Goal: Find specific page/section: Find specific page/section

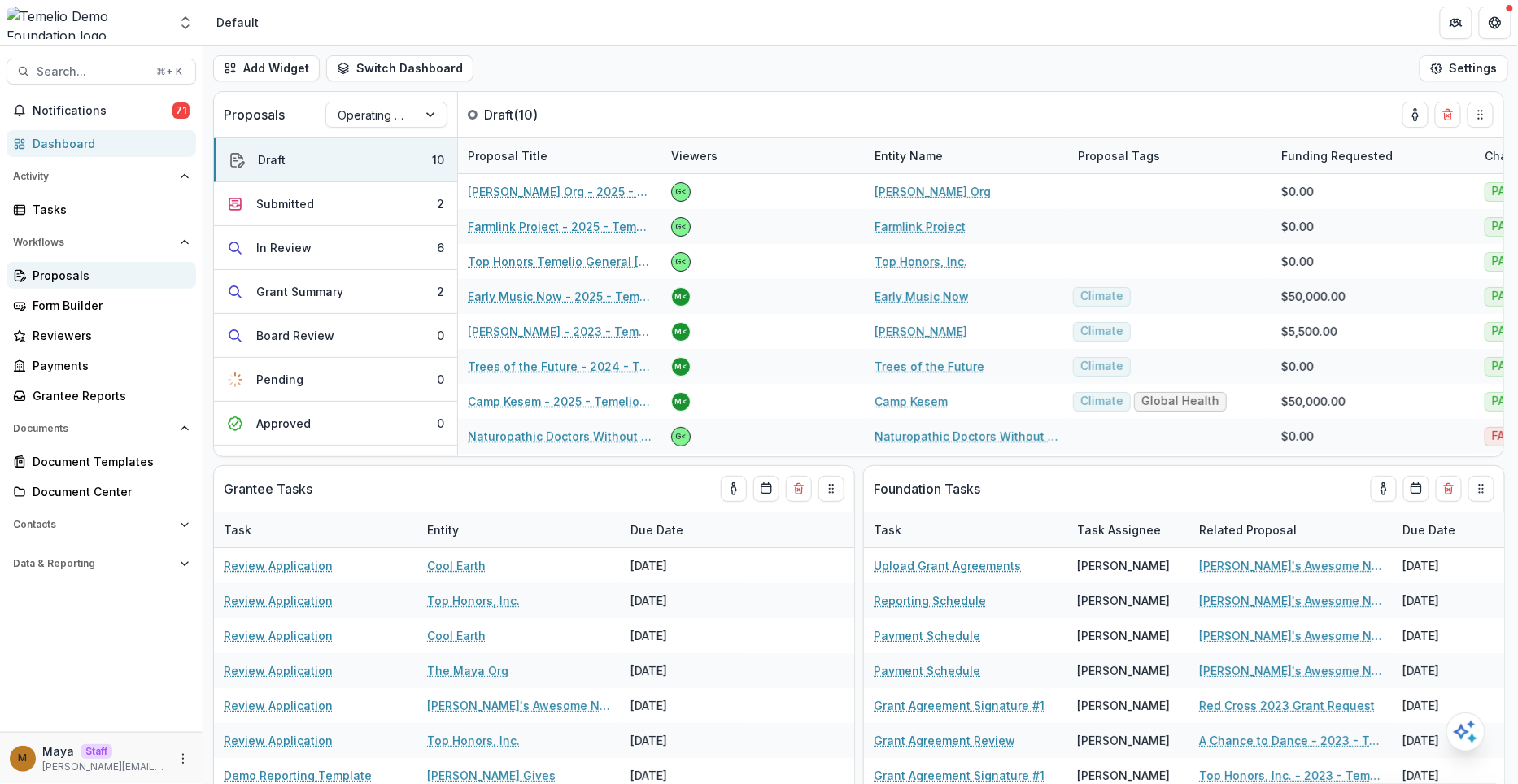
click at [75, 271] on div "Proposals" at bounding box center [107, 275] width 150 height 17
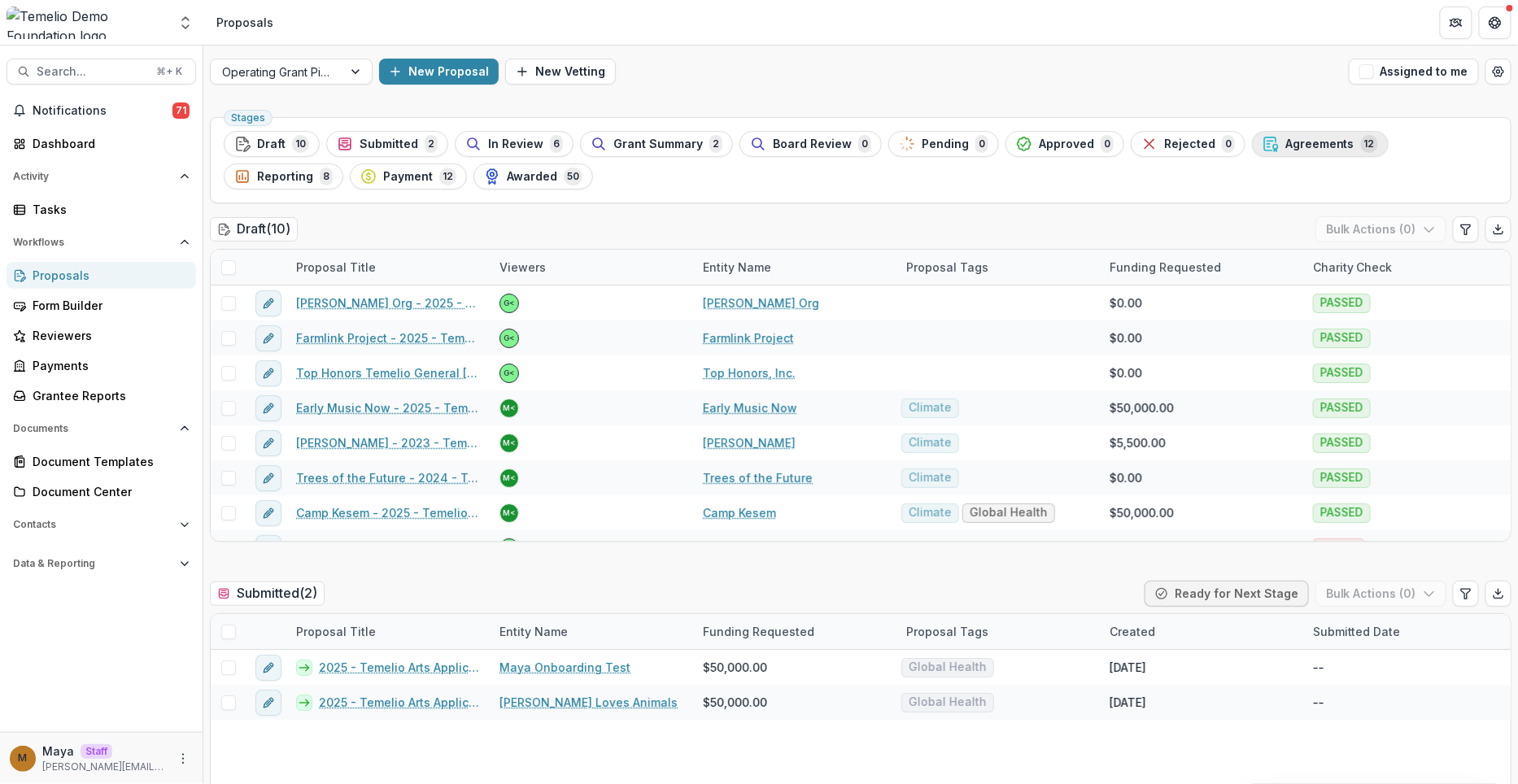
click at [1304, 140] on span "Agreements" at bounding box center [1319, 144] width 69 height 14
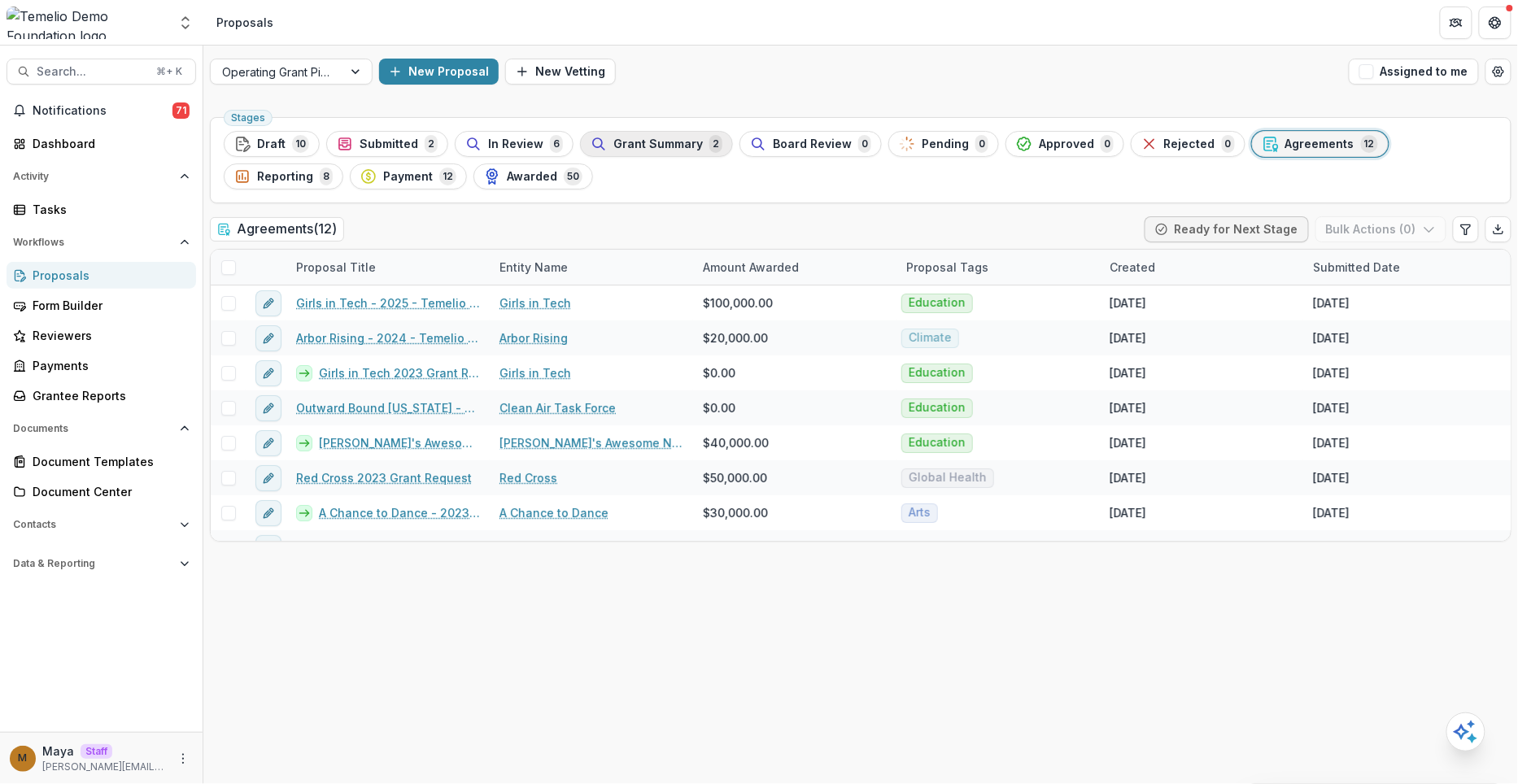
click at [695, 144] on div "Grant Summary 2" at bounding box center [656, 144] width 132 height 17
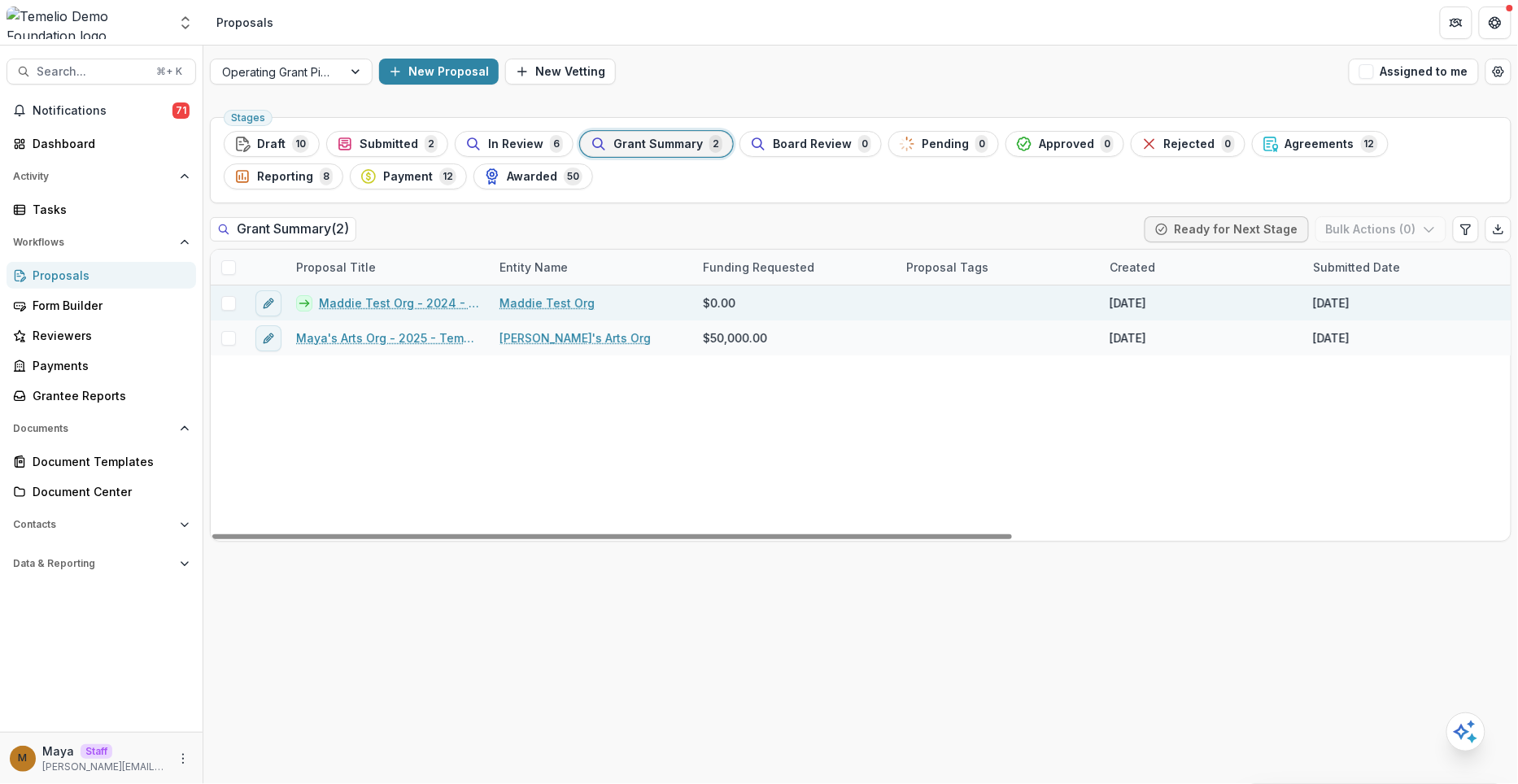
click at [367, 298] on link "Maddie Test Org - 2024 - Temelio General [PERSON_NAME]" at bounding box center [399, 303] width 161 height 17
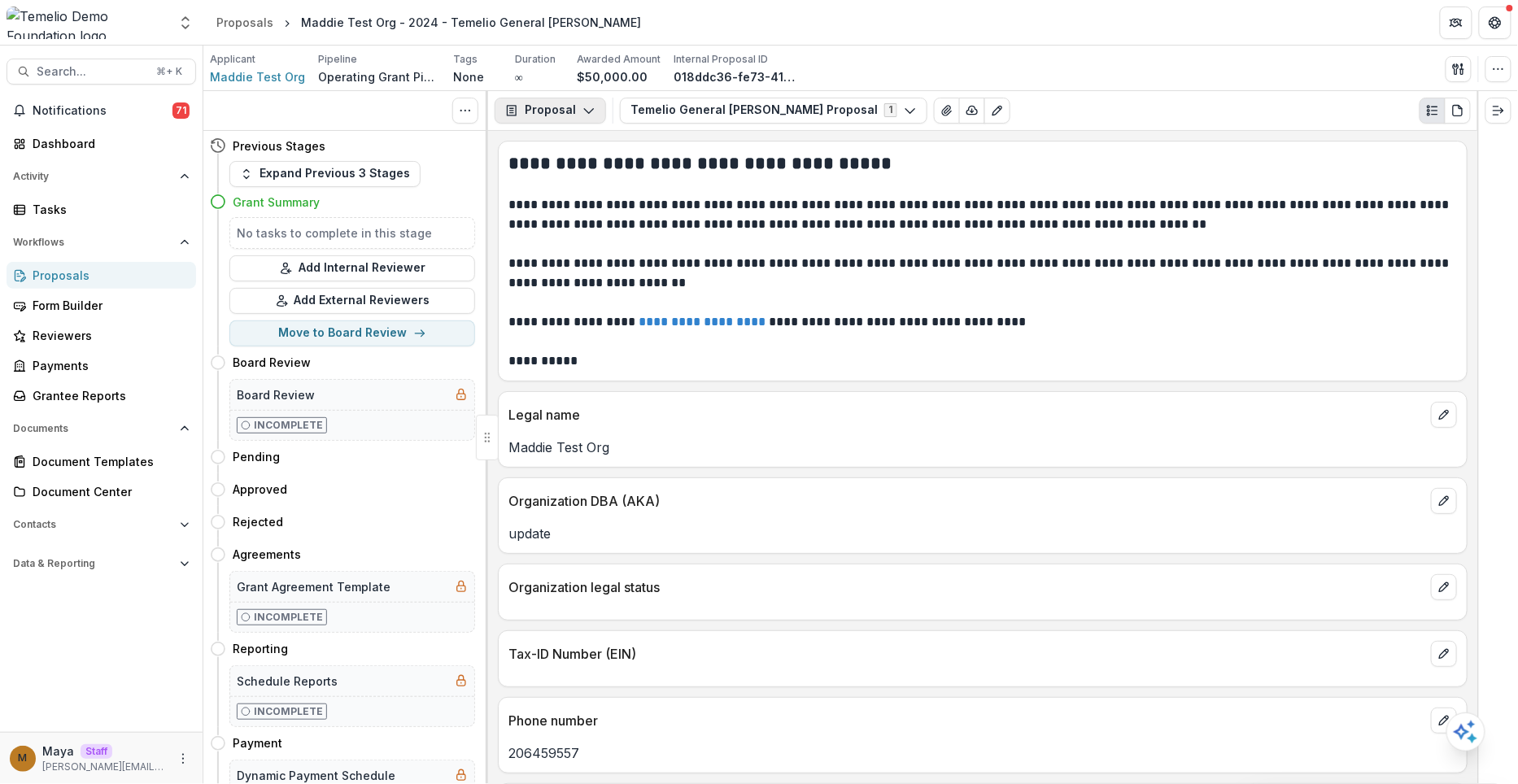
click at [577, 113] on button "Proposal" at bounding box center [550, 110] width 111 height 26
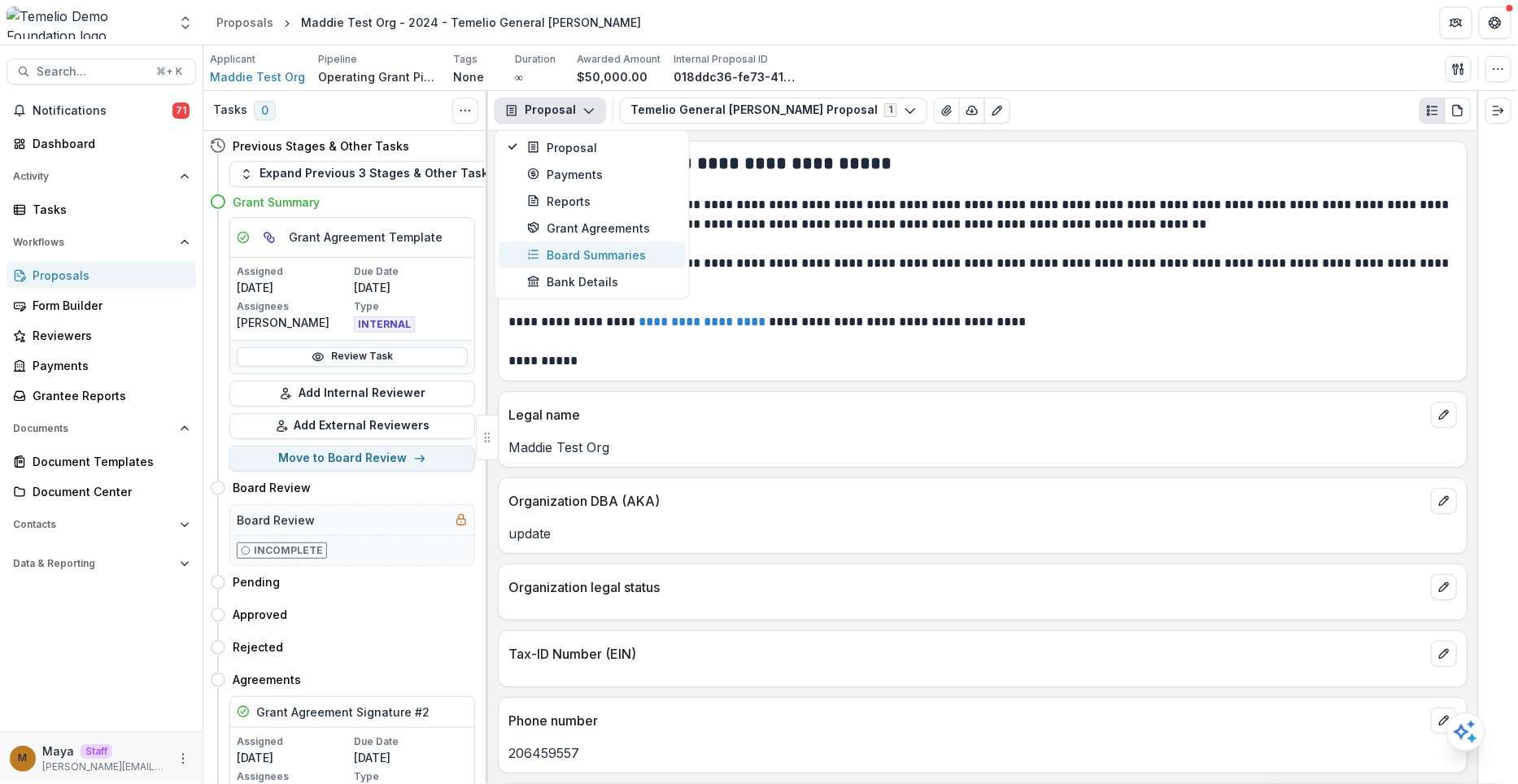
click at [609, 253] on div "Board Summaries" at bounding box center [602, 254] width 149 height 17
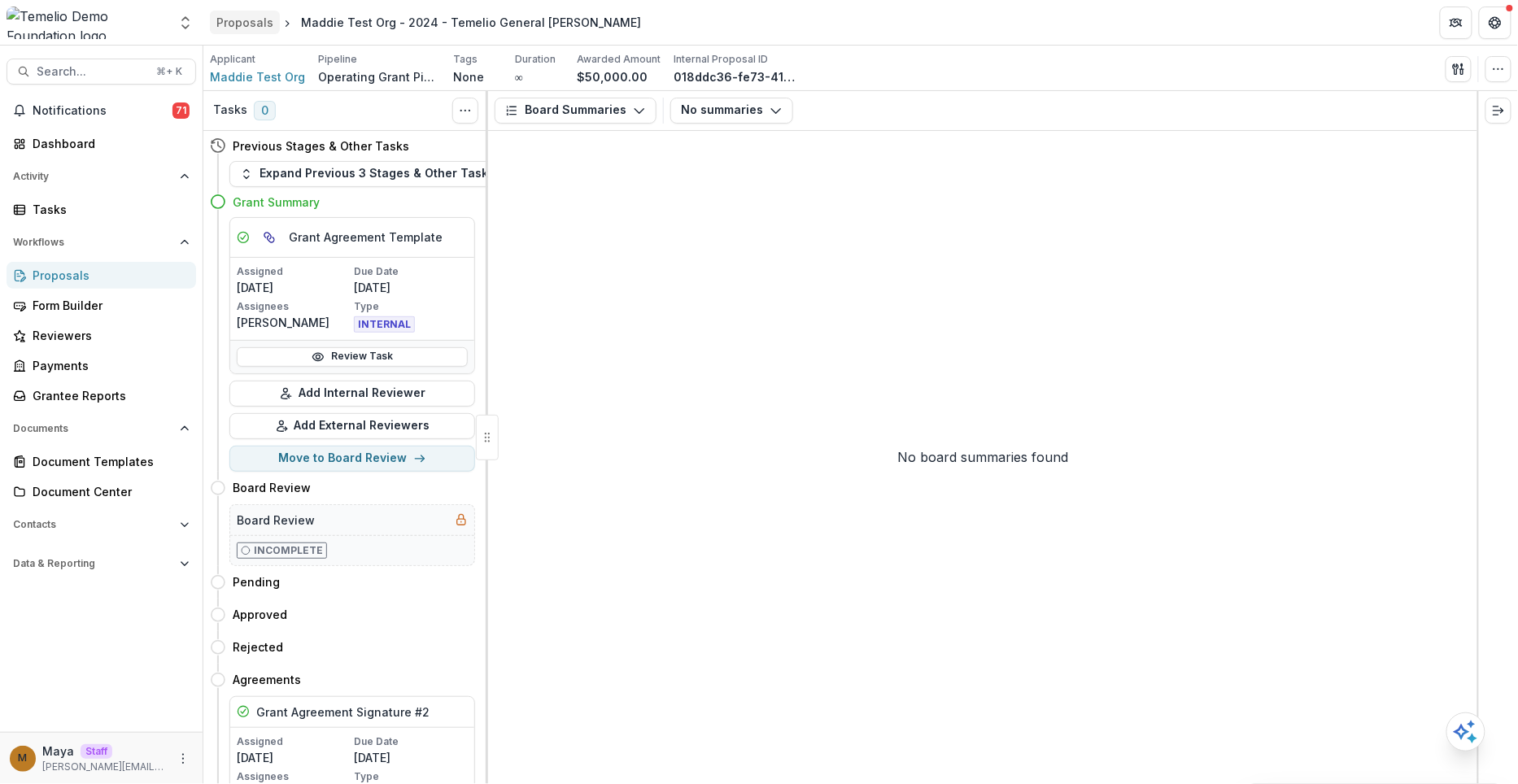
click at [241, 26] on div "Proposals" at bounding box center [245, 22] width 57 height 17
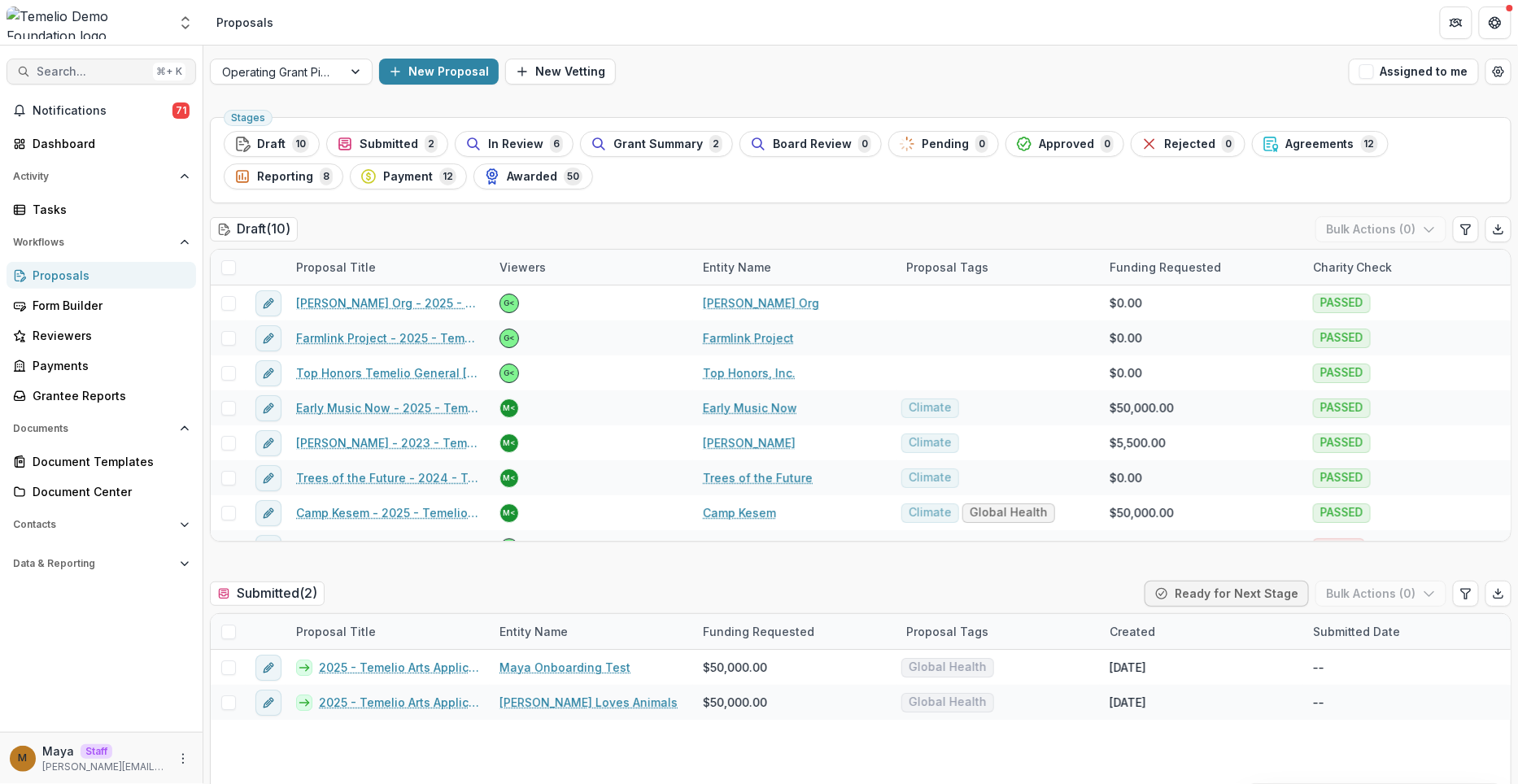
click at [99, 70] on span "Search..." at bounding box center [91, 72] width 110 height 14
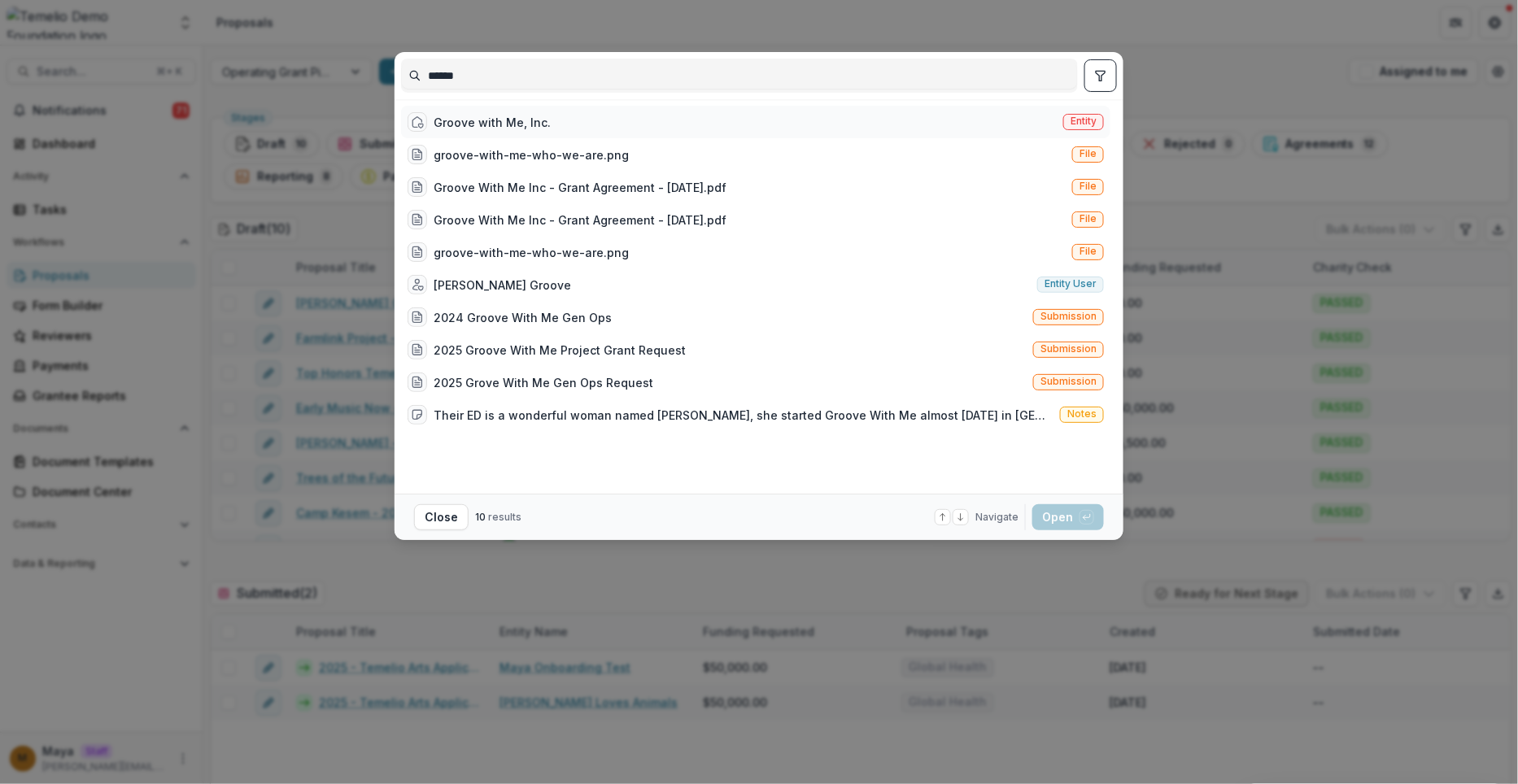
type input "******"
click at [576, 119] on div "Groove with Me, Inc. Entity" at bounding box center [756, 121] width 710 height 32
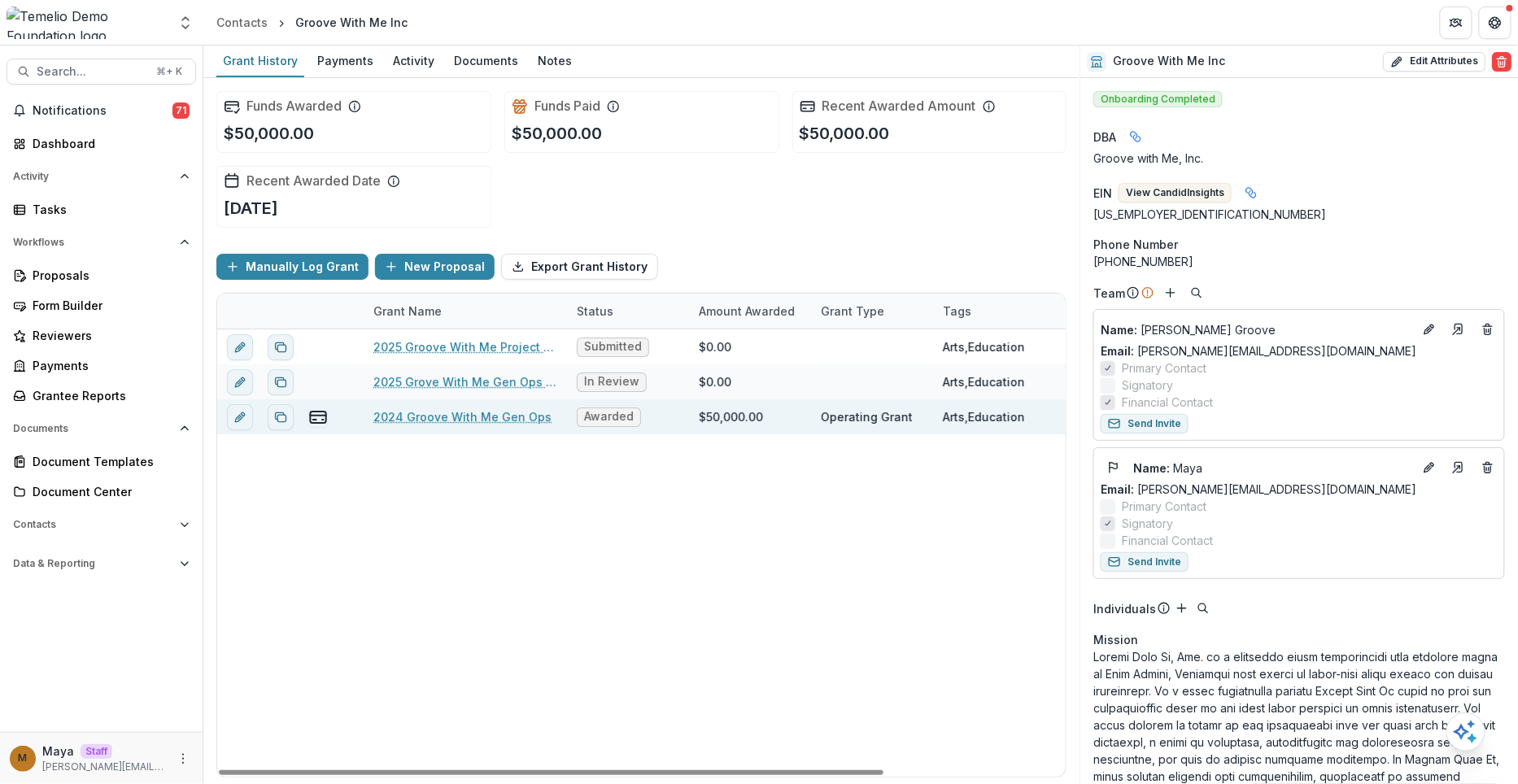
click at [423, 403] on div "2024 Groove With Me Gen Ops" at bounding box center [466, 417] width 184 height 35
click at [423, 420] on link "2024 Groove With Me Gen Ops" at bounding box center [463, 417] width 179 height 17
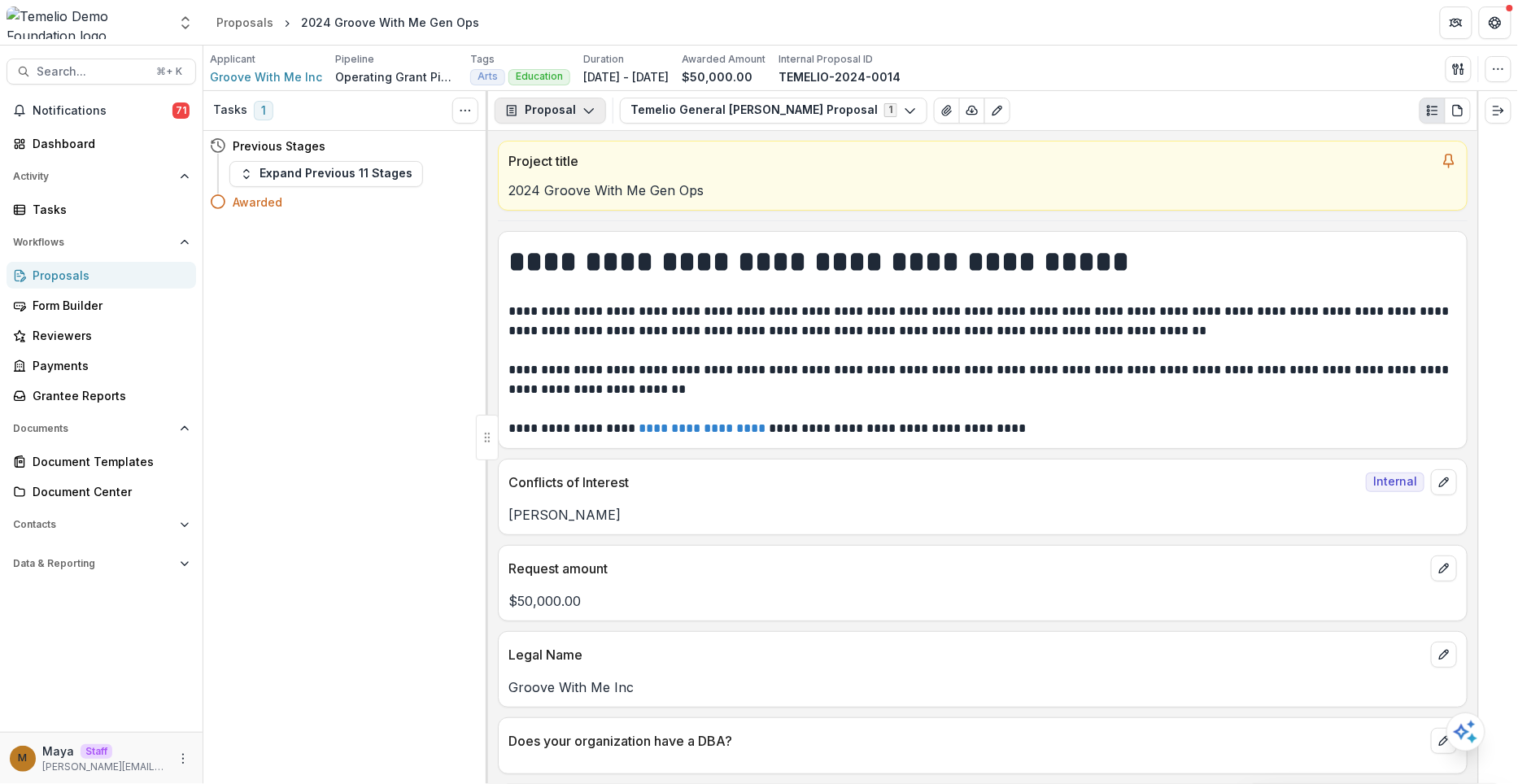
click at [591, 115] on icon "button" at bounding box center [589, 110] width 13 height 13
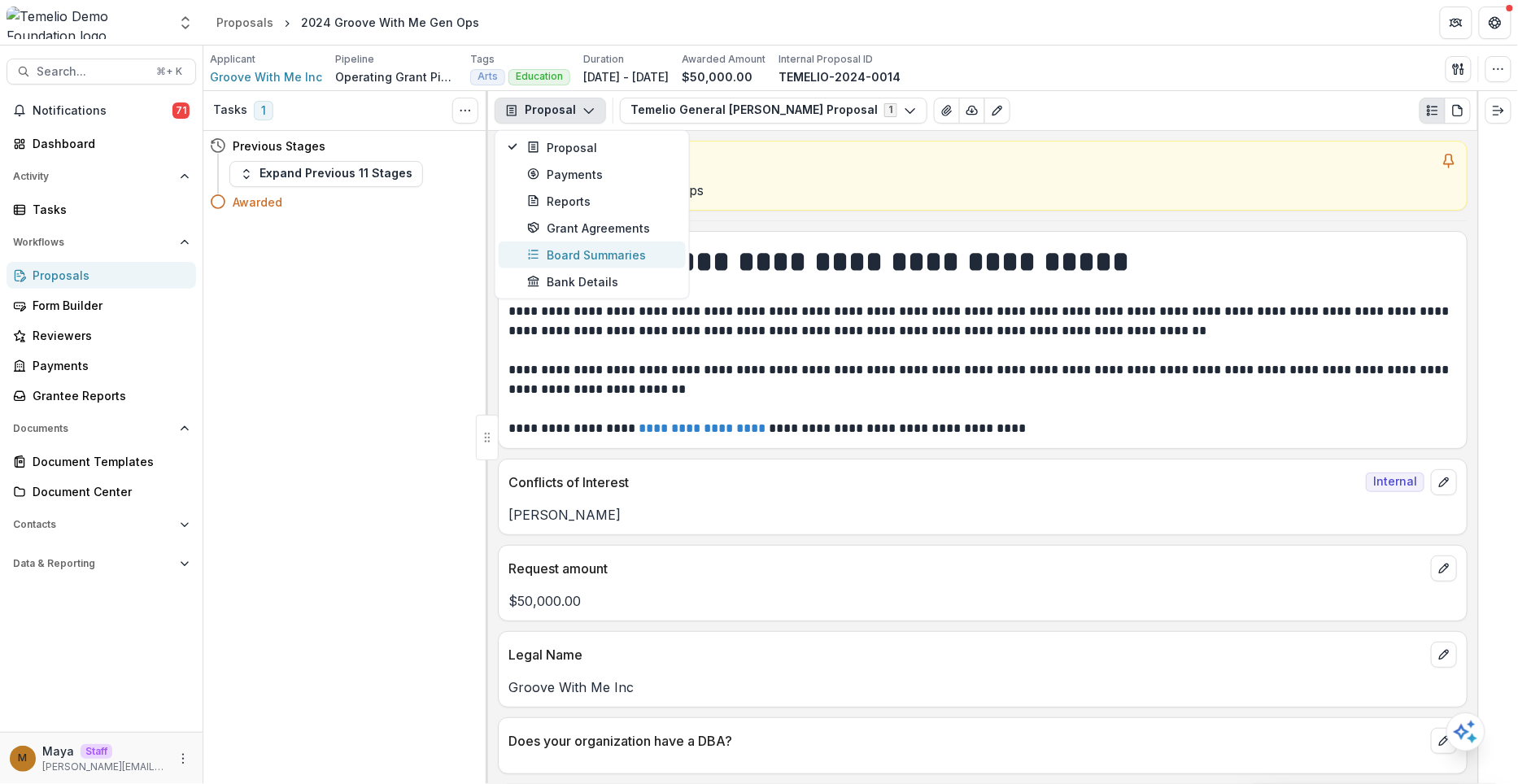
click at [621, 259] on div "Board Summaries" at bounding box center [602, 254] width 149 height 17
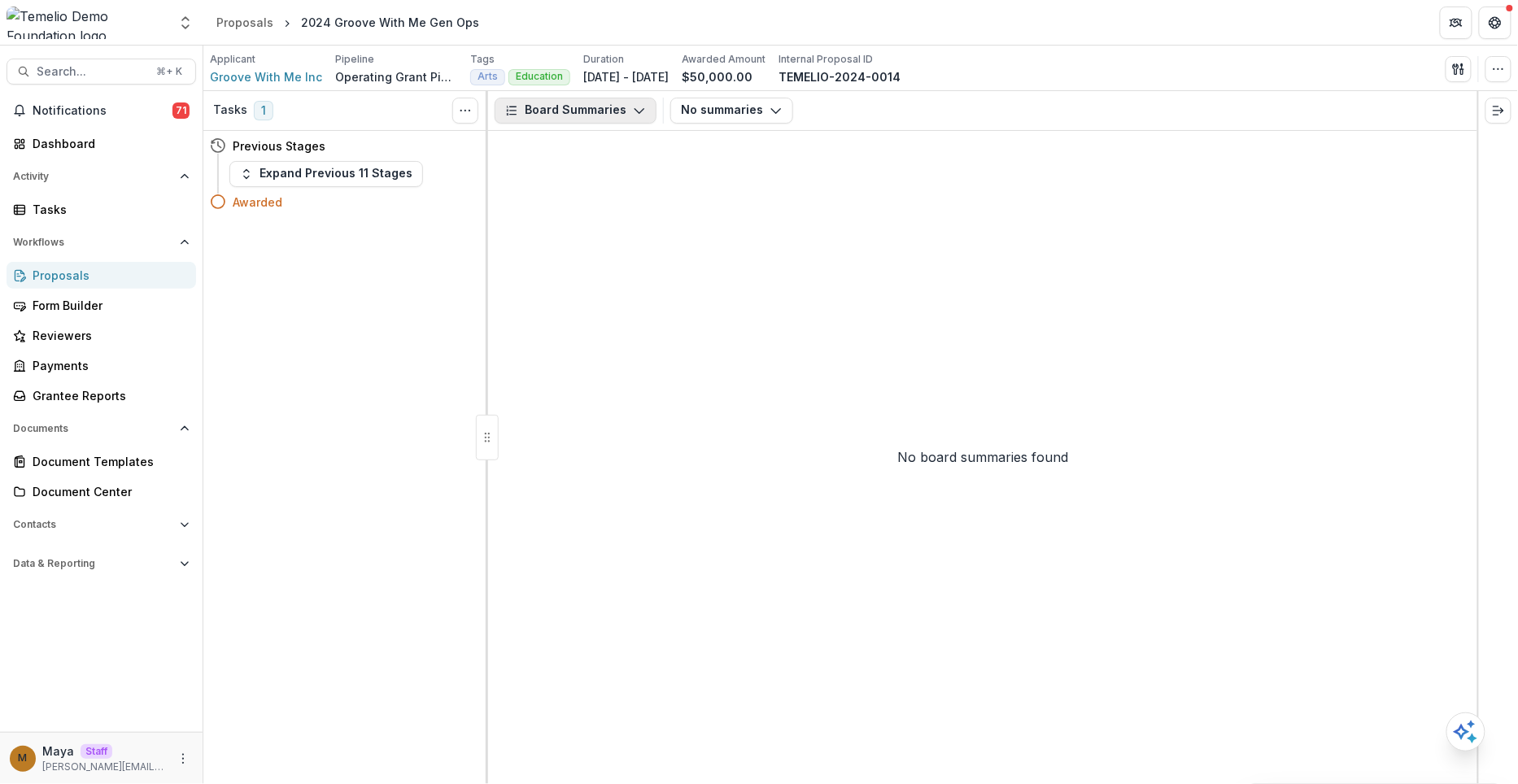
click at [601, 111] on button "Board Summaries" at bounding box center [575, 110] width 162 height 26
click at [597, 229] on div "Grant Agreements" at bounding box center [602, 227] width 149 height 17
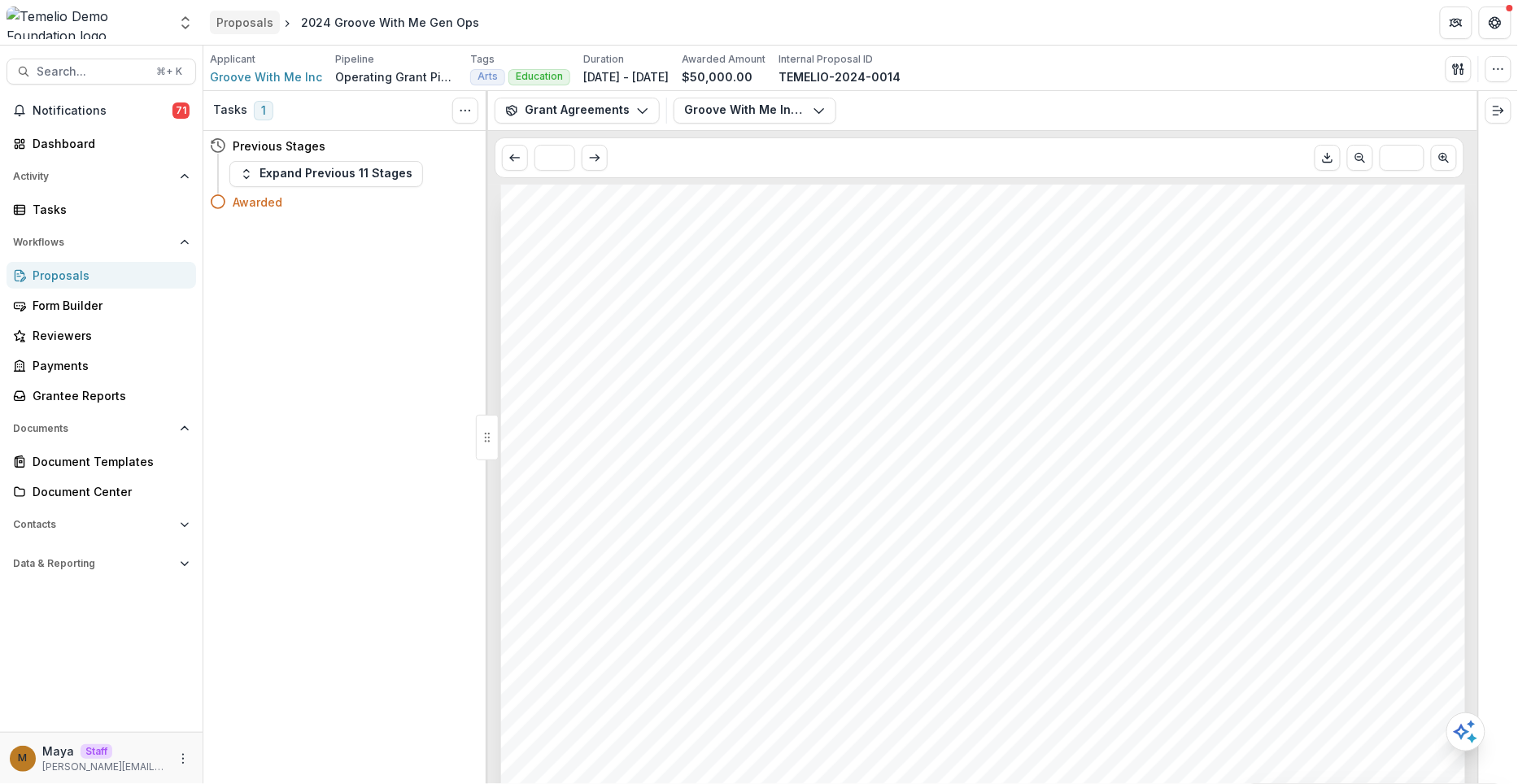
click at [255, 28] on div "Proposals" at bounding box center [245, 22] width 57 height 17
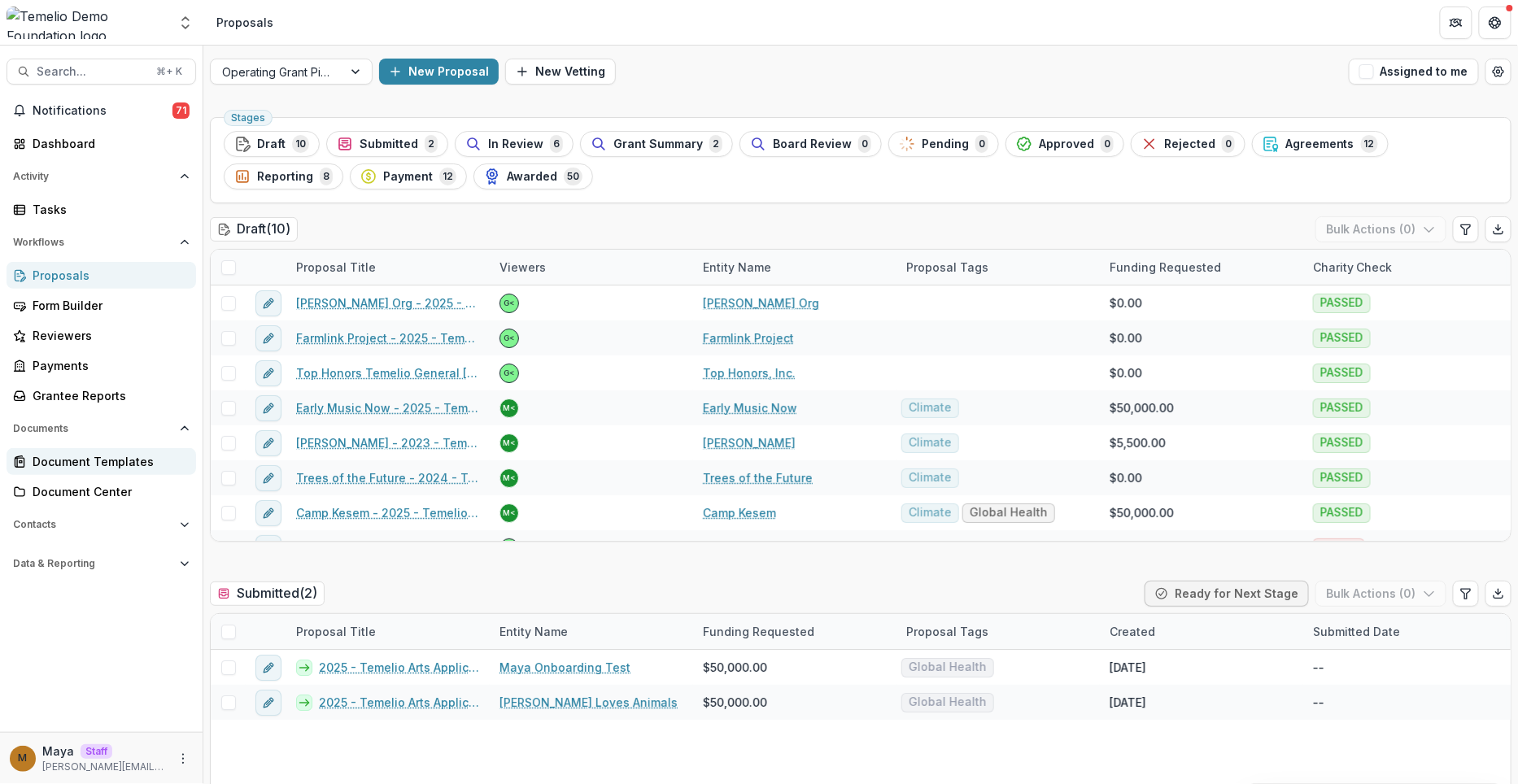
click at [75, 472] on link "Document Templates" at bounding box center [101, 461] width 190 height 27
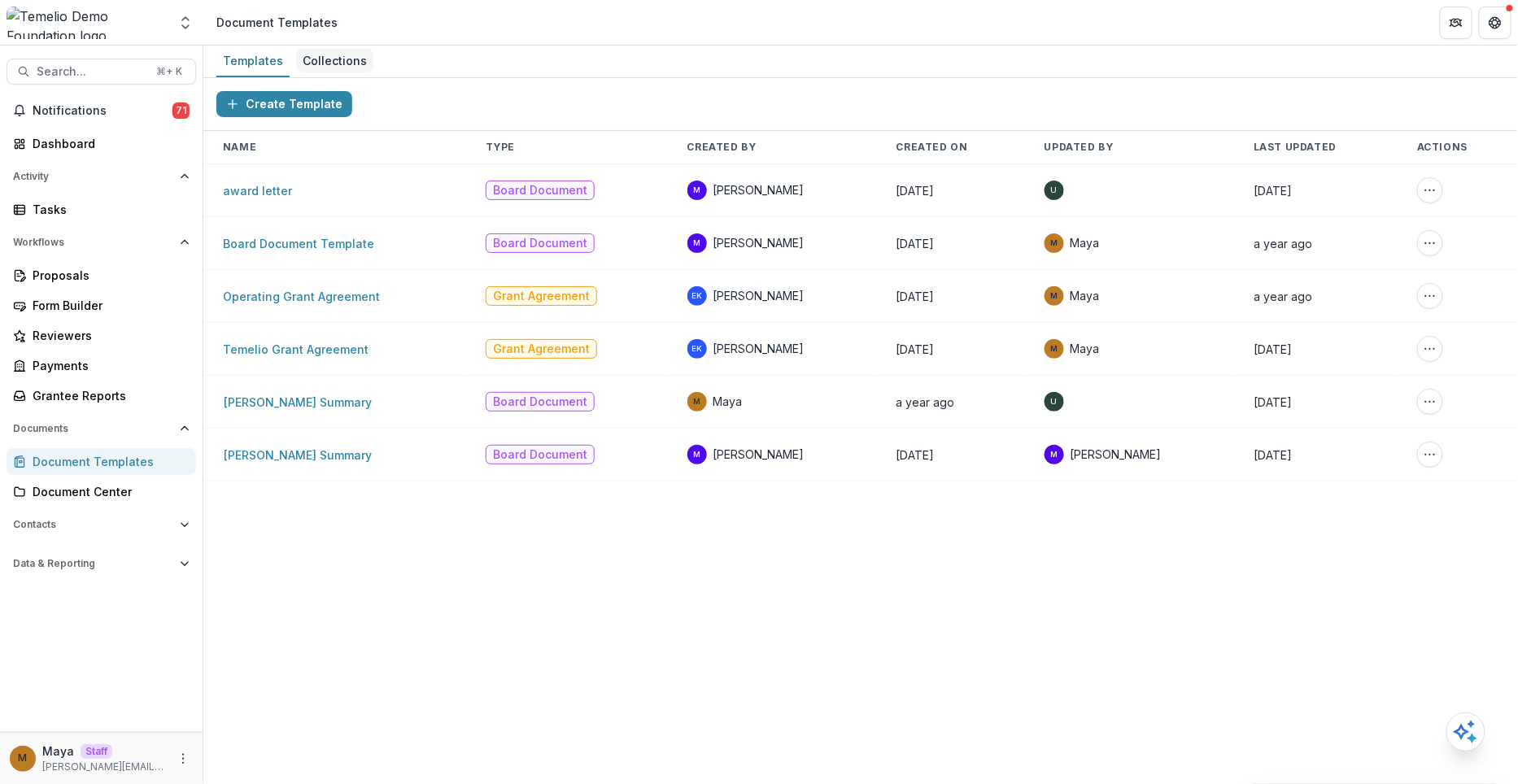
click at [335, 63] on div "Collections" at bounding box center [335, 61] width 77 height 24
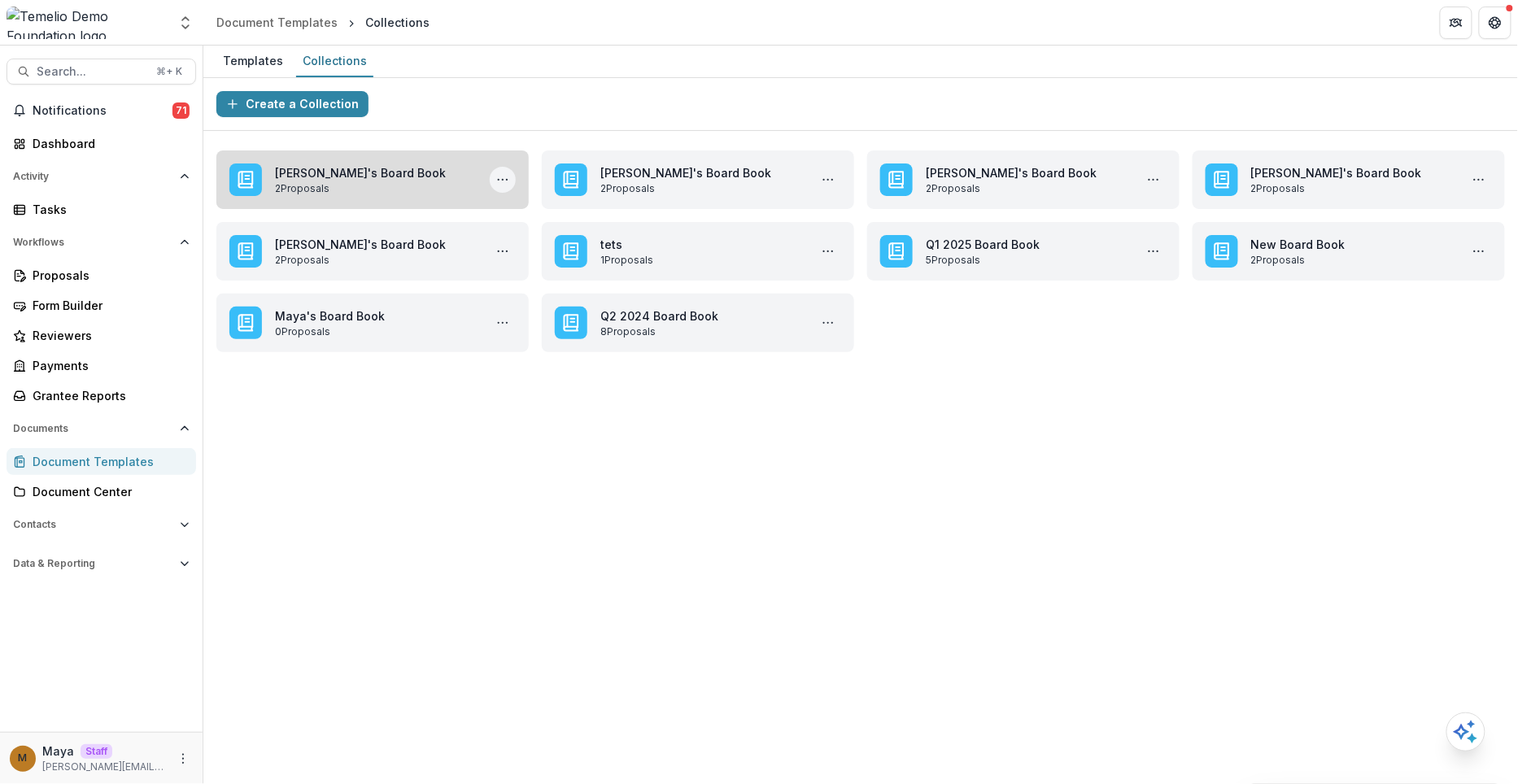
click at [500, 174] on icon "More Julie's Board Book Actions" at bounding box center [503, 179] width 13 height 13
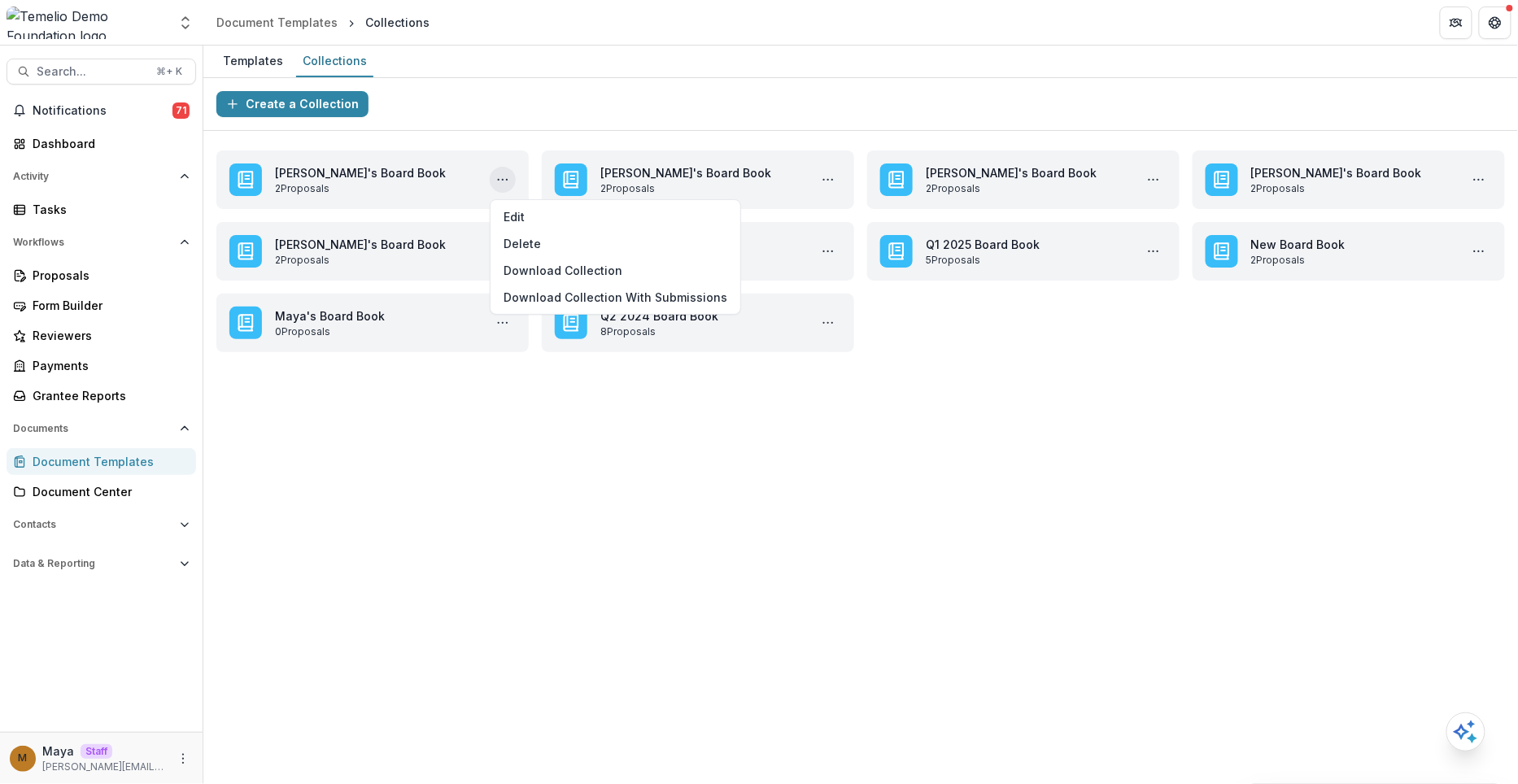
click at [487, 453] on div "**********" at bounding box center [861, 431] width 1315 height 706
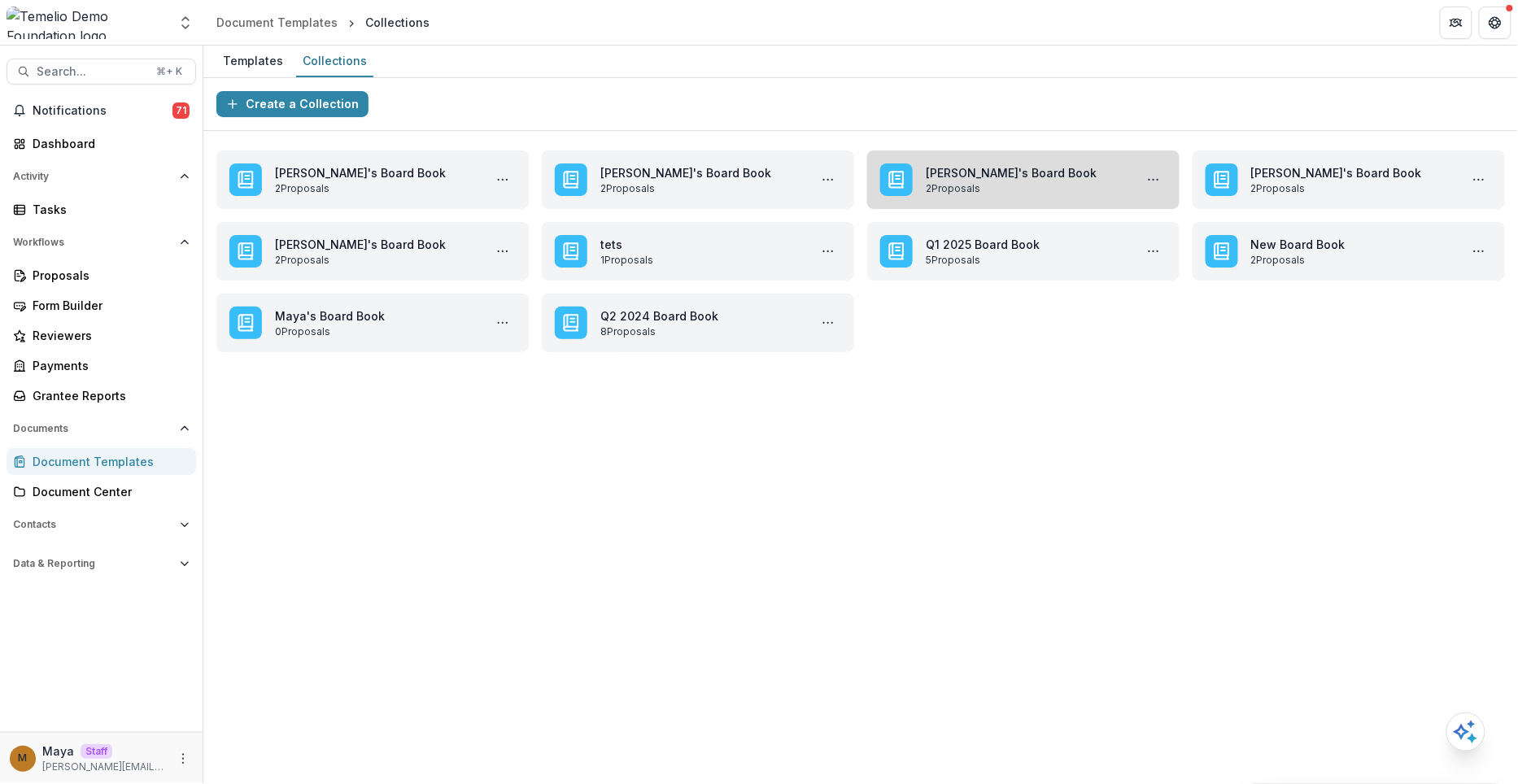
click at [953, 181] on link "[PERSON_NAME]'s Board Book" at bounding box center [1026, 172] width 202 height 17
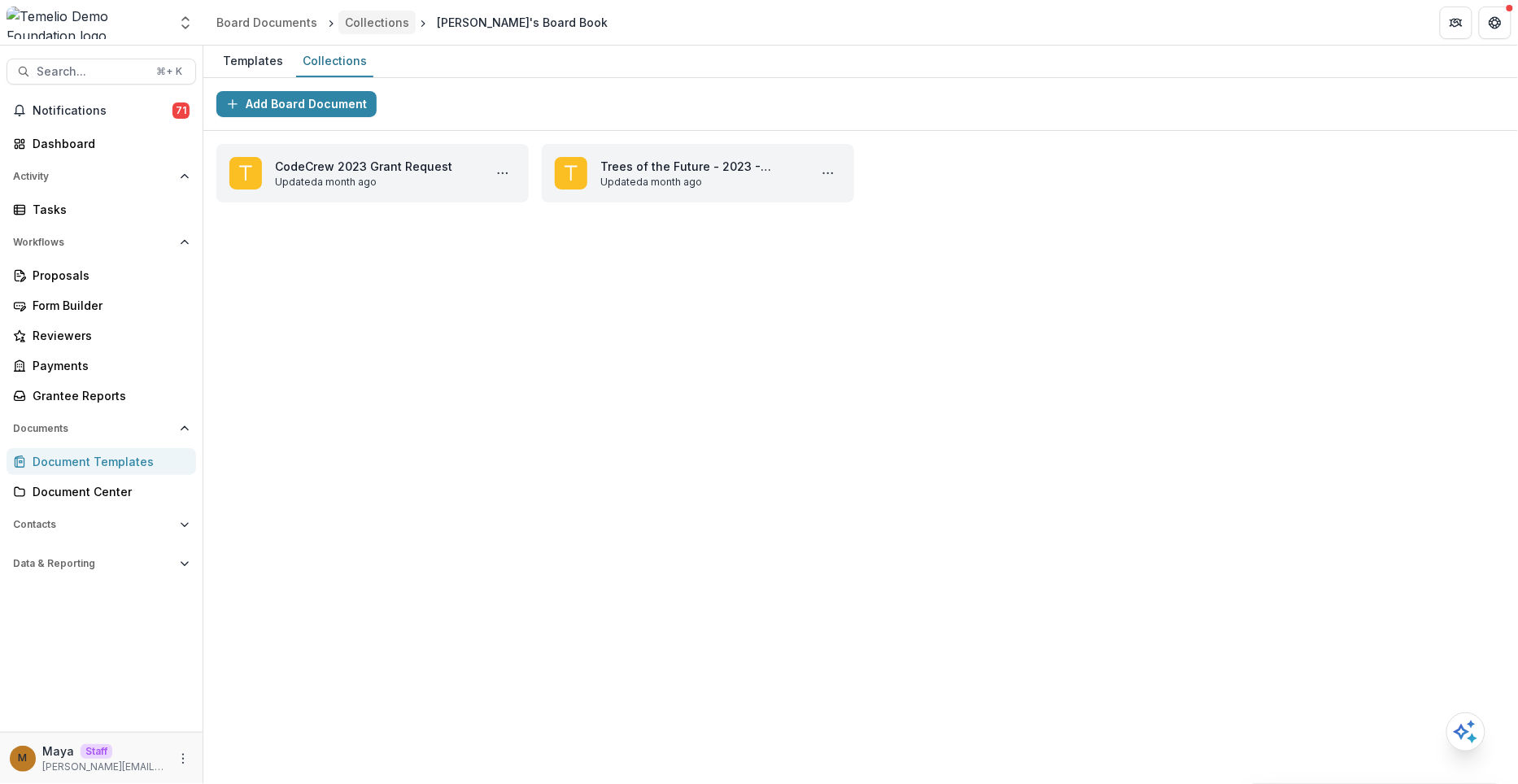
click at [391, 17] on div "Collections" at bounding box center [377, 22] width 64 height 17
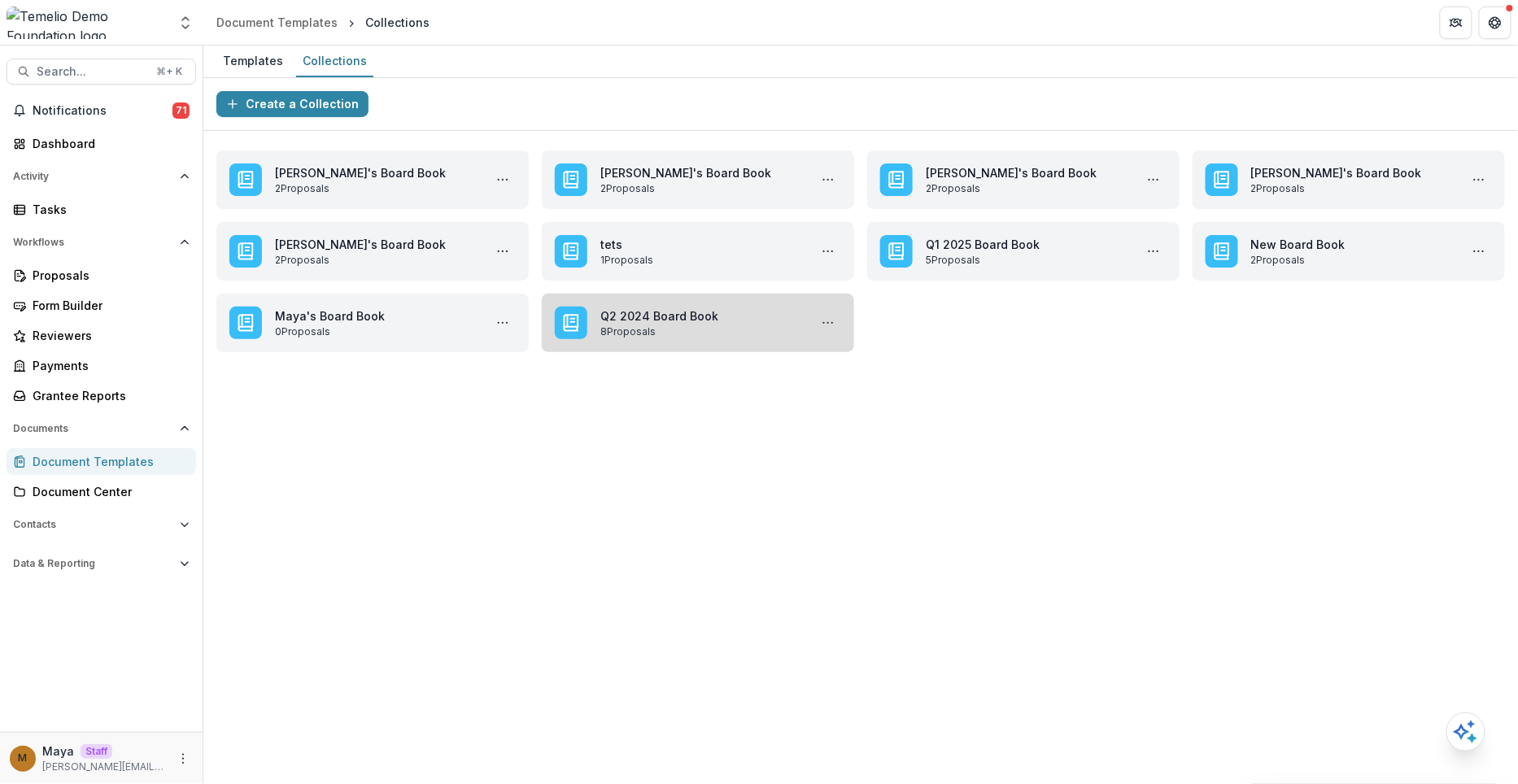
click at [644, 322] on link "Q2 2024 Board Book" at bounding box center [701, 316] width 202 height 17
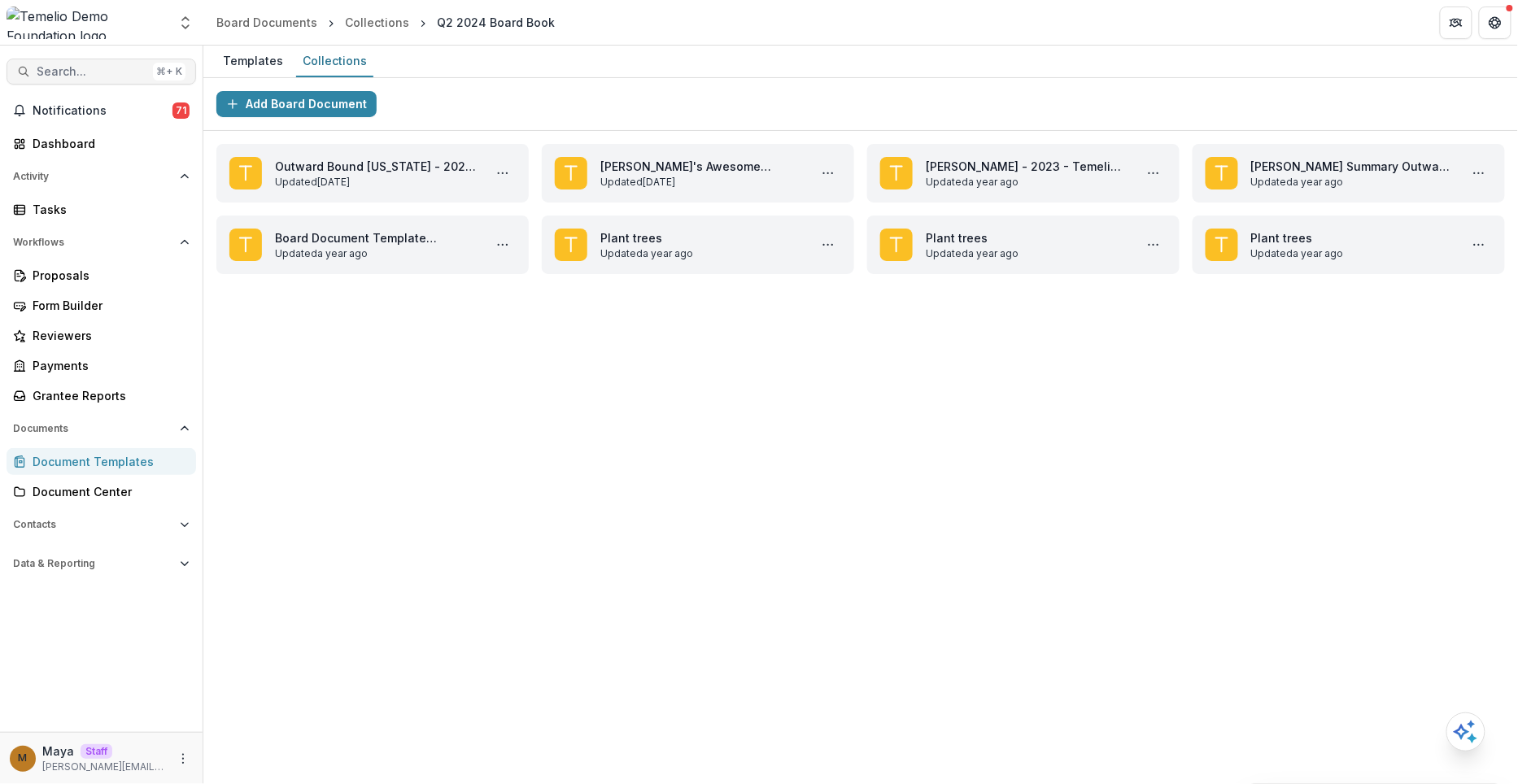
click at [61, 71] on span "Search..." at bounding box center [91, 72] width 110 height 14
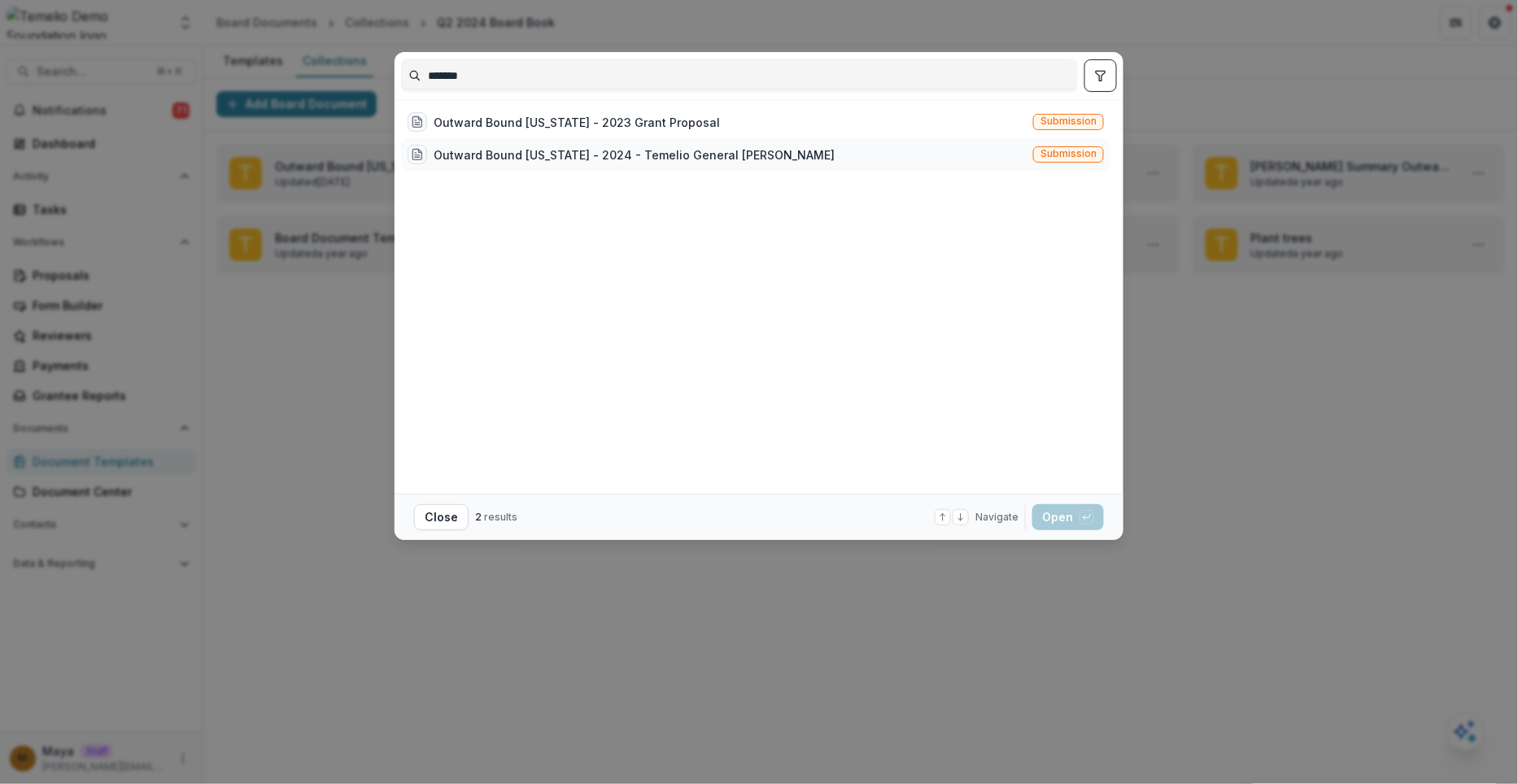
type input "*******"
click at [552, 150] on div "Outward Bound [US_STATE] - 2024 - Temelio General [PERSON_NAME]" at bounding box center [634, 155] width 401 height 17
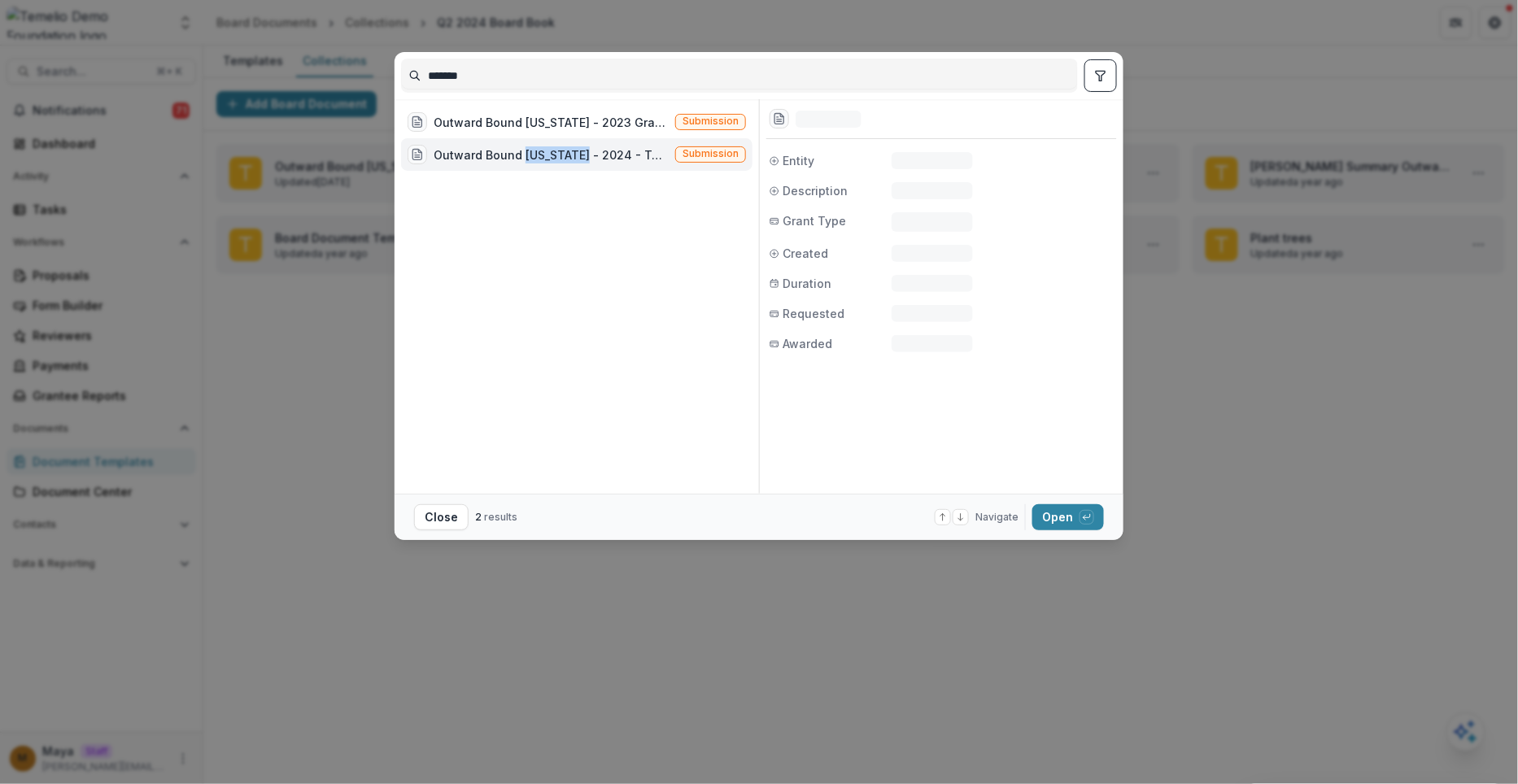
click at [552, 150] on div "Outward Bound [US_STATE] - 2024 - Temelio General [PERSON_NAME]" at bounding box center [550, 155] width 235 height 17
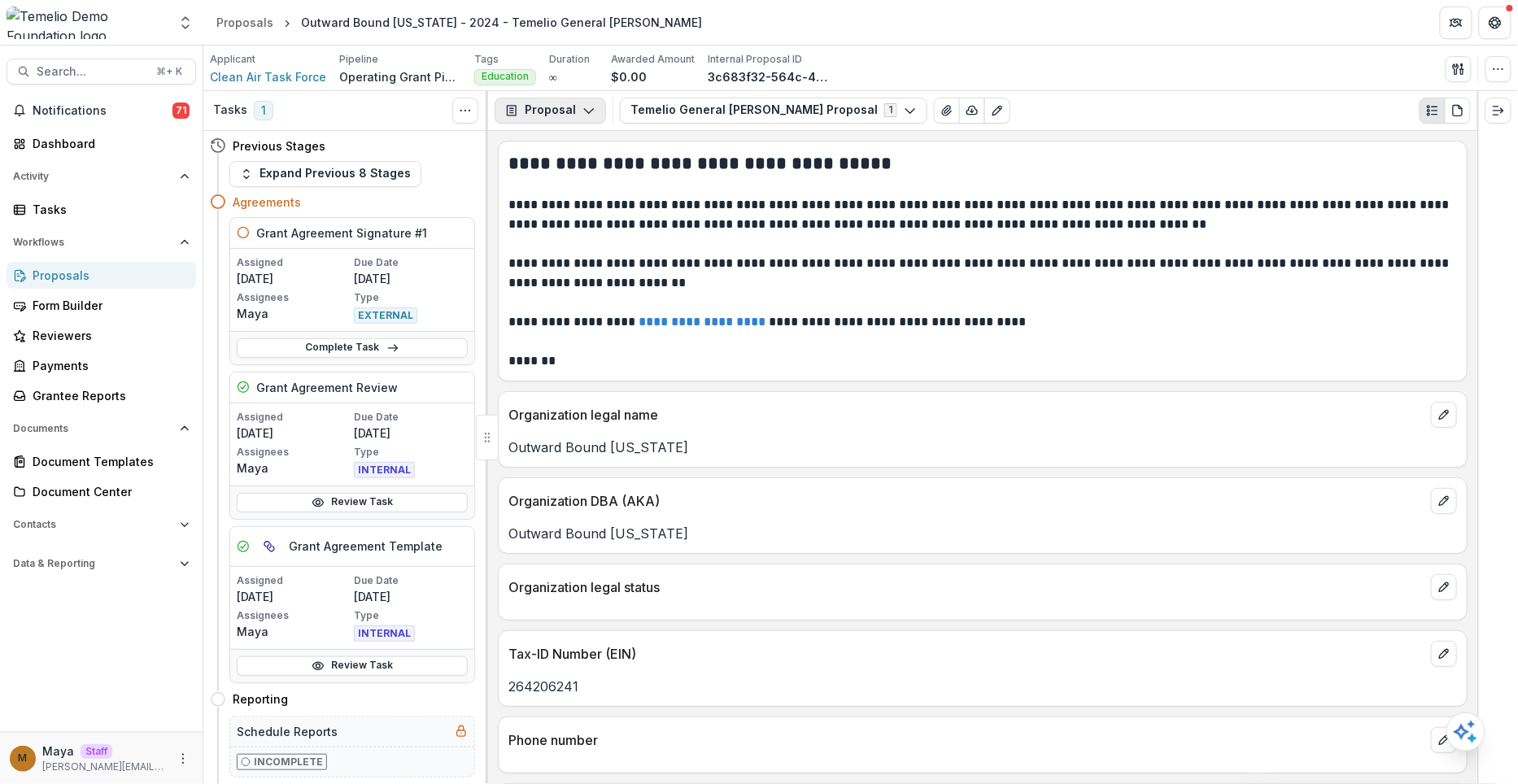
click at [587, 115] on icon "button" at bounding box center [589, 110] width 13 height 13
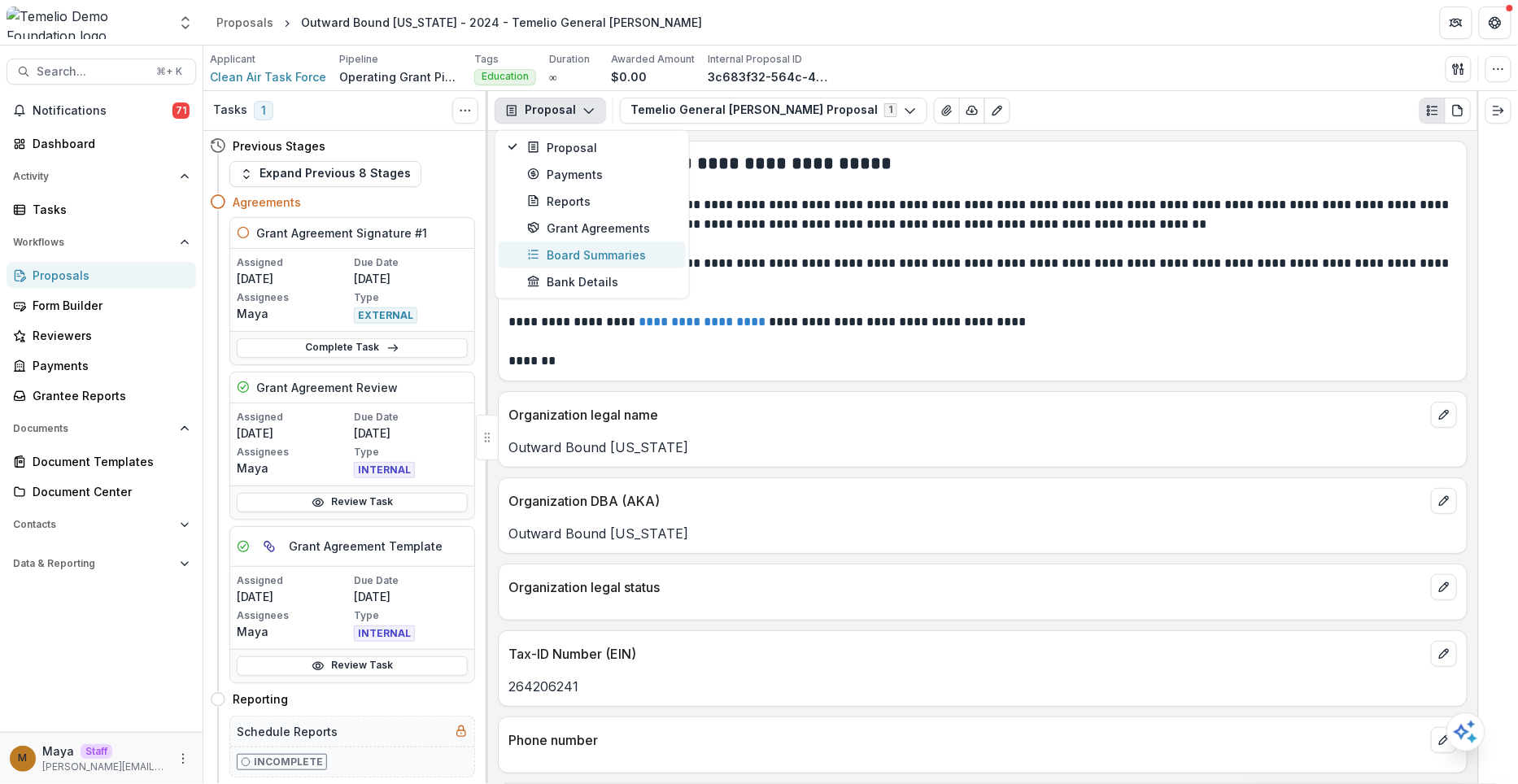
click at [588, 246] on div "Board Summaries" at bounding box center [602, 254] width 149 height 17
